Goal: Communication & Community: Answer question/provide support

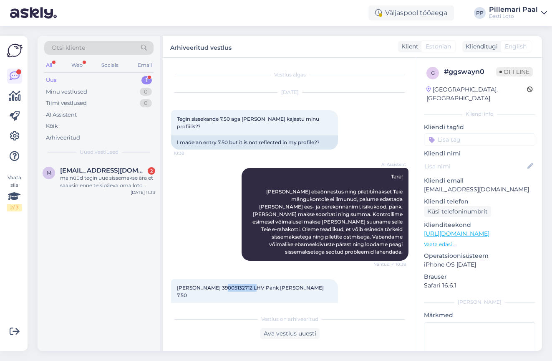
scroll to position [52, 0]
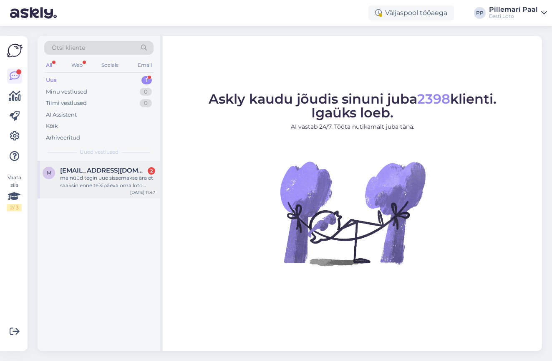
click at [122, 179] on div "ma nüüd tegin uue sissemakse ära et saaksin enne teisipäeva oma loto piletid är…" at bounding box center [107, 181] width 95 height 15
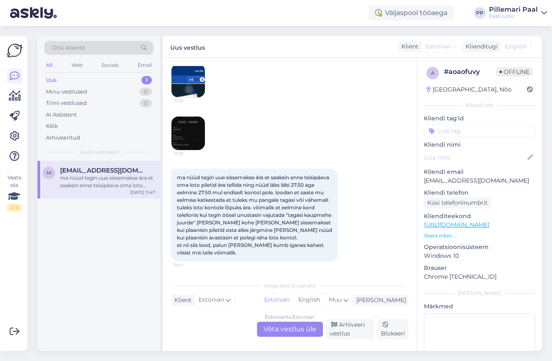
scroll to position [99, 0]
click at [287, 328] on div "Estonian to Estonian Võta vestlus üle" at bounding box center [290, 328] width 66 height 15
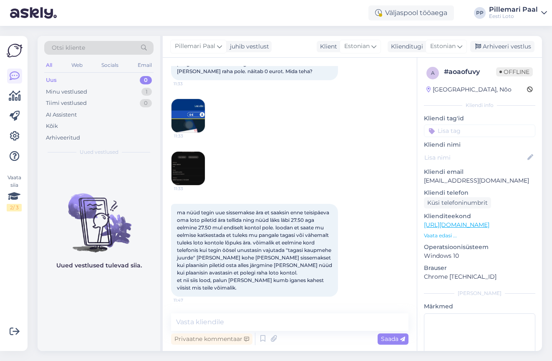
scroll to position [0, 0]
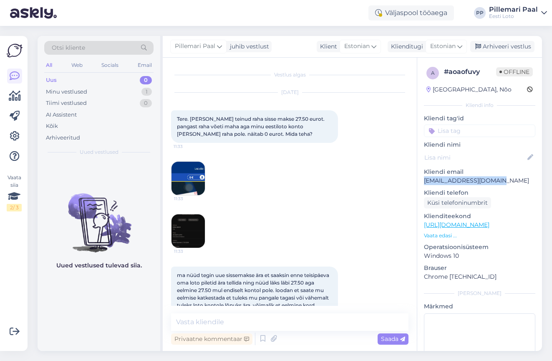
drag, startPoint x: 499, startPoint y: 180, endPoint x: 422, endPoint y: 182, distance: 76.8
click at [422, 182] on div "a # aoaofuvy Offline [GEOGRAPHIC_DATA], Nõo Kliendi info Kliendi tag'id Kliendi…" at bounding box center [479, 229] width 125 height 343
copy p "[EMAIL_ADDRESS][DOMAIN_NAME]"
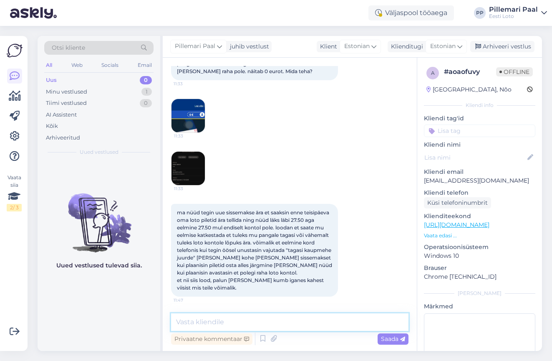
click at [217, 326] on textarea at bounding box center [290, 322] width 238 height 18
paste textarea "Tere Täname Teid kirja eest. Kahjuks Teie sissemakse ebaõnnestus tehnilise [PER…"
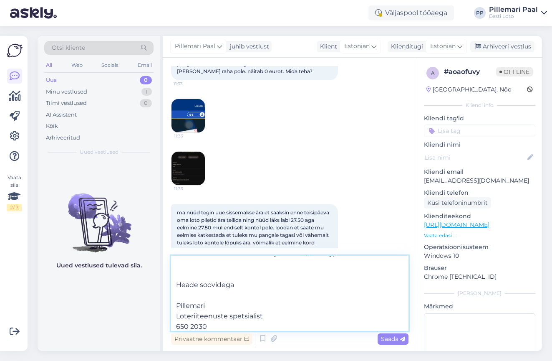
drag, startPoint x: 235, startPoint y: 329, endPoint x: 171, endPoint y: 278, distance: 81.5
click at [171, 278] on textarea "Tere Täname Teid kirja eest. Kahjuks Teie sissemakse ebaõnnestus tehnilise [PER…" at bounding box center [290, 292] width 238 height 75
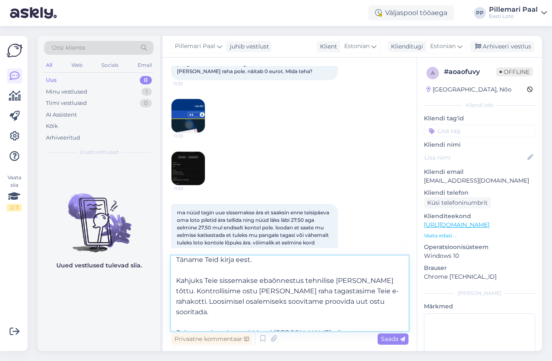
scroll to position [0, 0]
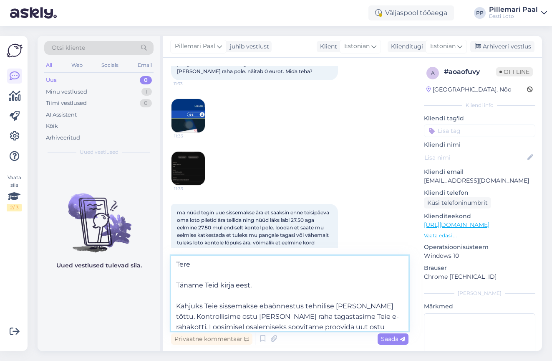
click at [175, 286] on textarea "Tere Täname Teid kirja eest. Kahjuks Teie sissemakse ebaõnnestus tehnilise [PER…" at bounding box center [290, 292] width 238 height 75
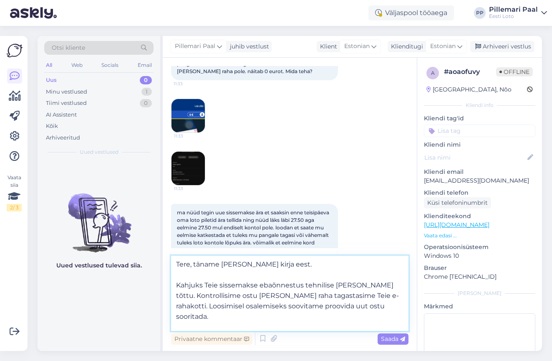
click at [176, 286] on textarea "Tere, täname [PERSON_NAME] kirja eest. Kahjuks Teie sissemakse ebaõnnestus tehn…" at bounding box center [290, 292] width 238 height 75
drag, startPoint x: 372, startPoint y: 285, endPoint x: 168, endPoint y: 288, distance: 204.6
click at [168, 288] on div "Vestlus algas [DATE] Tere. [PERSON_NAME] teinud raha sisse makse 27.50 eurot. p…" at bounding box center [290, 204] width 254 height 293
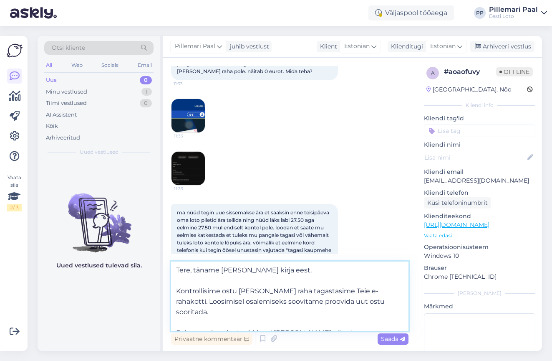
click at [224, 291] on textarea "Tere, täname [PERSON_NAME] kirja eest. Kontrollisime ostu [PERSON_NAME] raha ta…" at bounding box center [290, 295] width 238 height 69
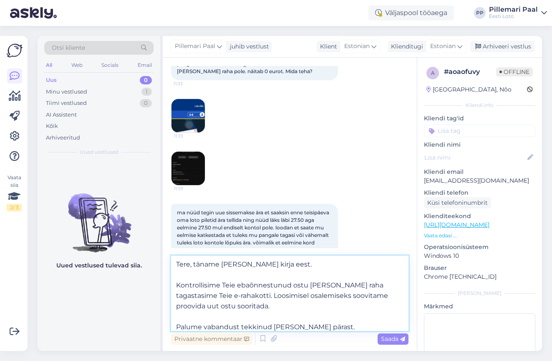
drag, startPoint x: 217, startPoint y: 294, endPoint x: 226, endPoint y: 301, distance: 10.8
click at [226, 301] on textarea "Tere, täname [PERSON_NAME] kirja eest. Kontrollisime Teie ebaõnnestunud ostu [P…" at bounding box center [290, 292] width 238 height 75
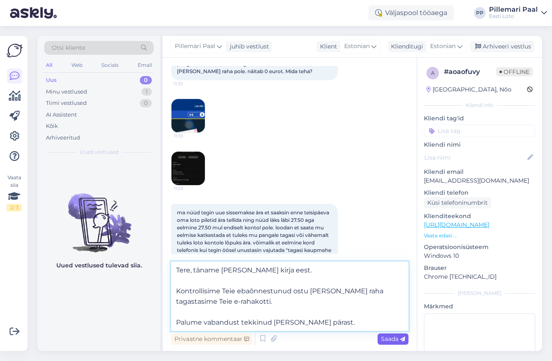
type textarea "Tere, täname [PERSON_NAME] kirja eest. Kontrollisime Teie ebaõnnestunud ostu [P…"
click at [387, 338] on span "Saada" at bounding box center [393, 339] width 24 height 8
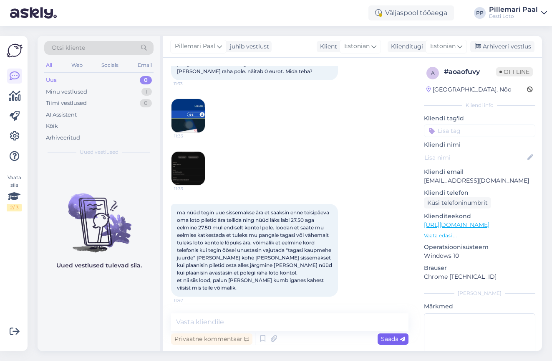
scroll to position [136, 0]
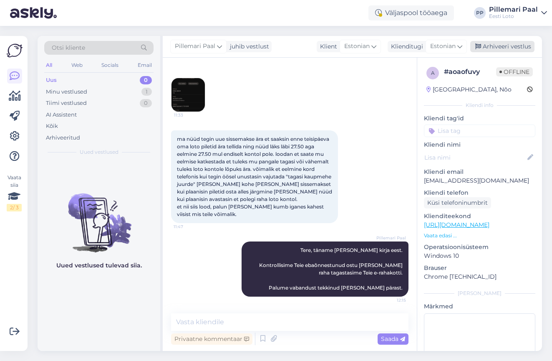
click at [487, 48] on div "Arhiveeri vestlus" at bounding box center [502, 46] width 64 height 11
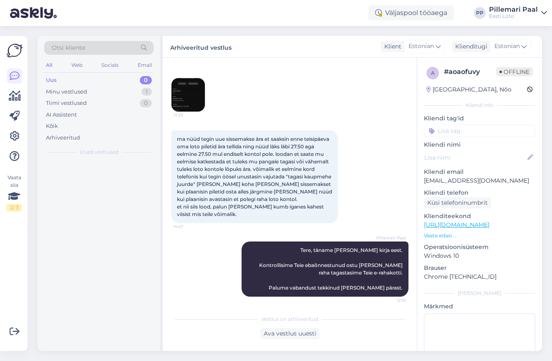
scroll to position [139, 0]
